Goal: Navigation & Orientation: Find specific page/section

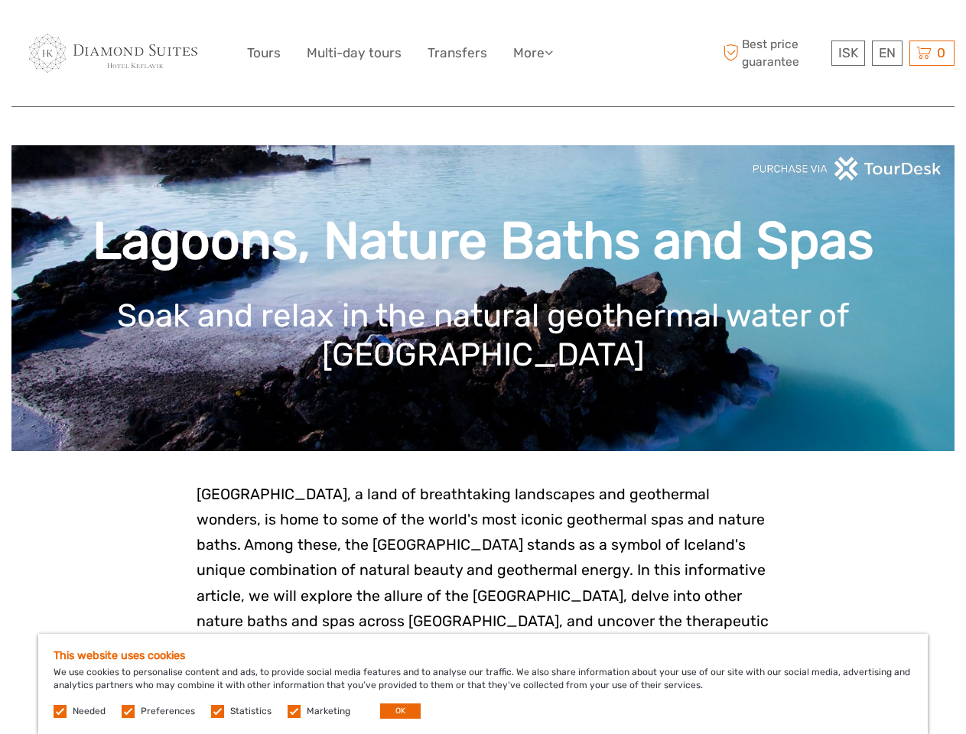
click at [413, 53] on ul "Tours Multi-day tours Transfers More Food & drink Travel Articles Back to Hotel…" at bounding box center [411, 53] width 329 height 22
click at [533, 53] on link "More" at bounding box center [533, 53] width 40 height 22
click at [552, 52] on icon at bounding box center [549, 52] width 8 height 13
click at [848, 53] on span "ISK" at bounding box center [848, 52] width 20 height 15
click at [887, 53] on div "EN English Español Deutsch" at bounding box center [887, 53] width 31 height 25
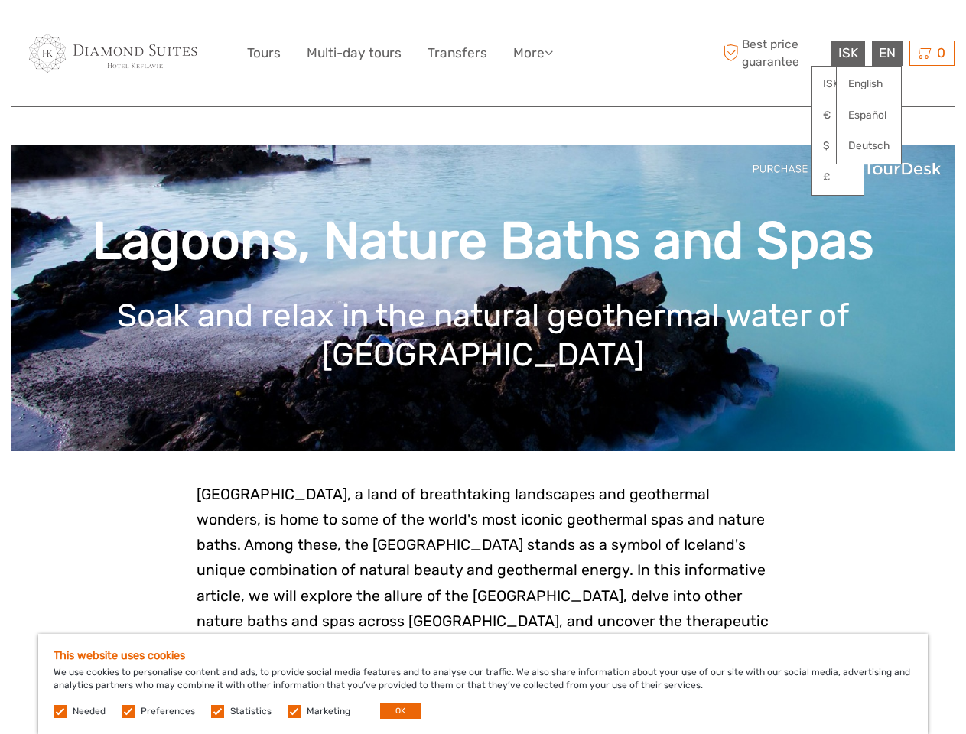
click at [932, 53] on div "0 Items Total 0 ISK Checkout The shopping cart is empty." at bounding box center [932, 53] width 45 height 25
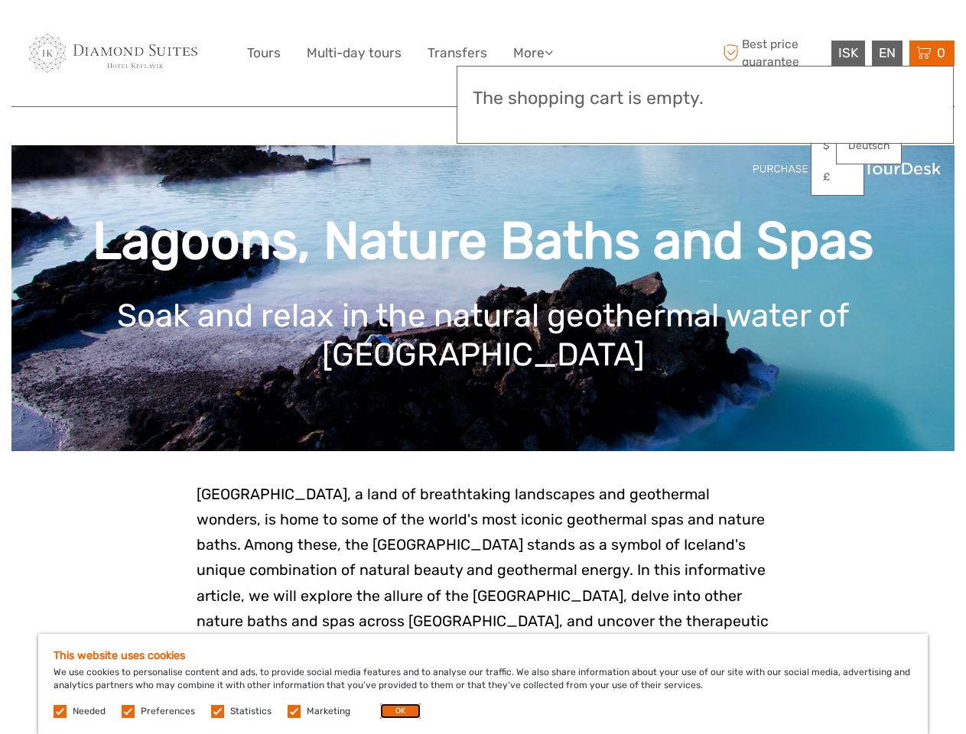
click at [394, 711] on button "OK" at bounding box center [400, 711] width 41 height 15
